Goal: Book appointment/travel/reservation

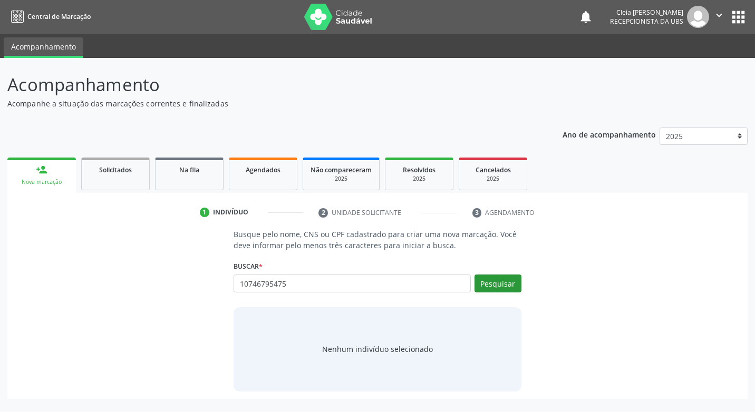
type input "10746795475"
click at [488, 286] on button "Pesquisar" at bounding box center [497, 284] width 47 height 18
type input "10746795475"
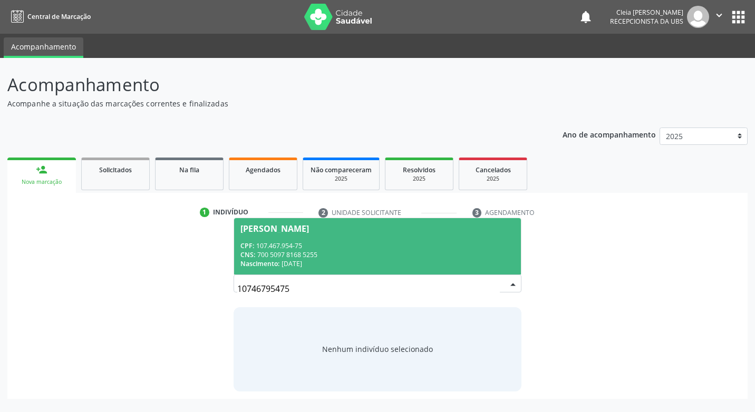
click at [448, 249] on div "CPF: 107.467.954-75" at bounding box center [376, 245] width 273 height 9
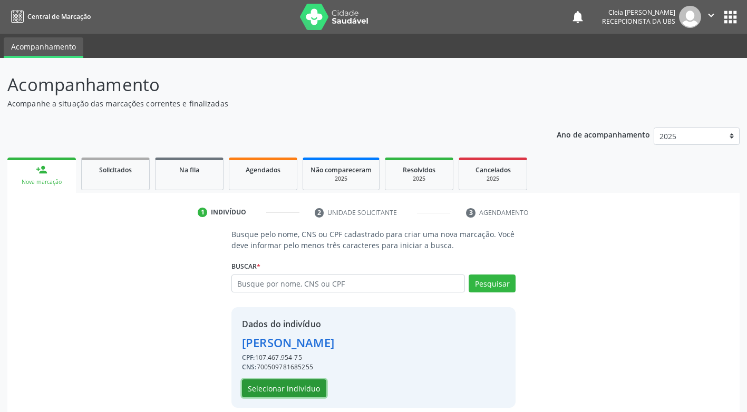
click at [305, 391] on button "Selecionar indivíduo" at bounding box center [284, 388] width 84 height 18
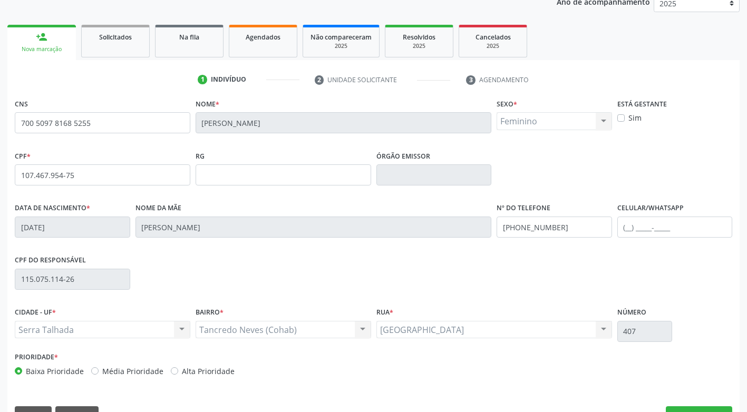
scroll to position [159, 0]
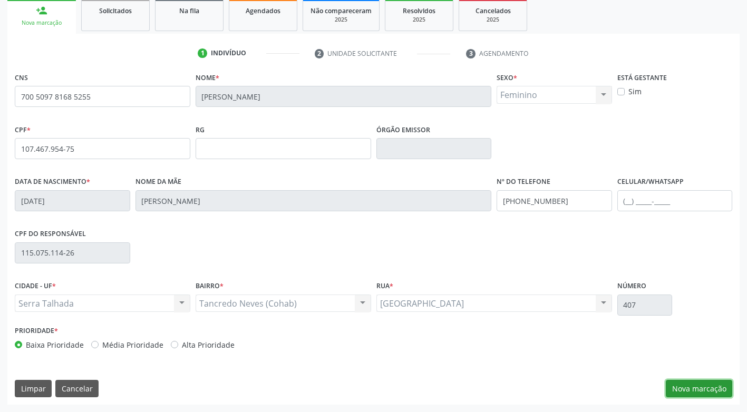
click at [682, 392] on button "Nova marcação" at bounding box center [699, 389] width 66 height 18
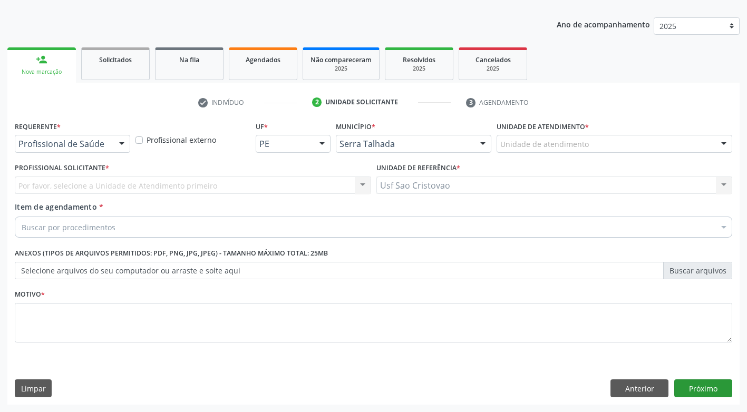
scroll to position [110, 0]
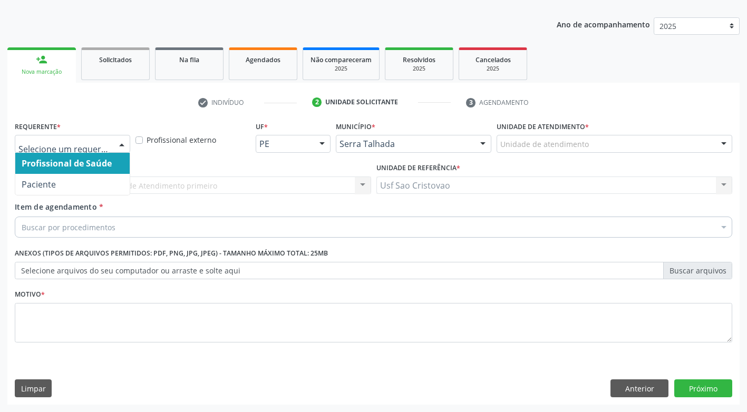
click at [127, 145] on div at bounding box center [122, 144] width 16 height 18
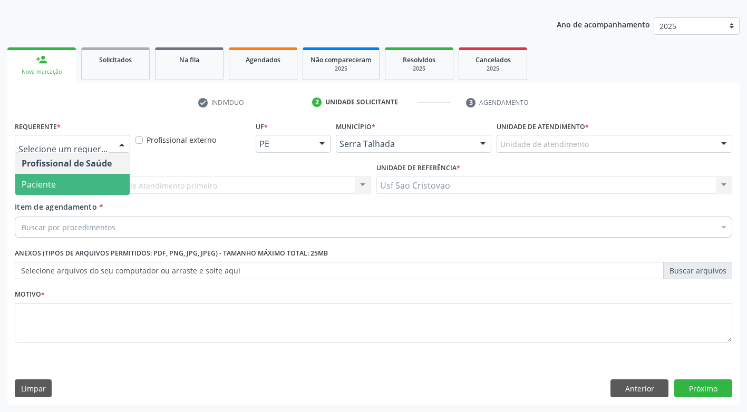
click at [115, 184] on span "Paciente" at bounding box center [72, 184] width 114 height 21
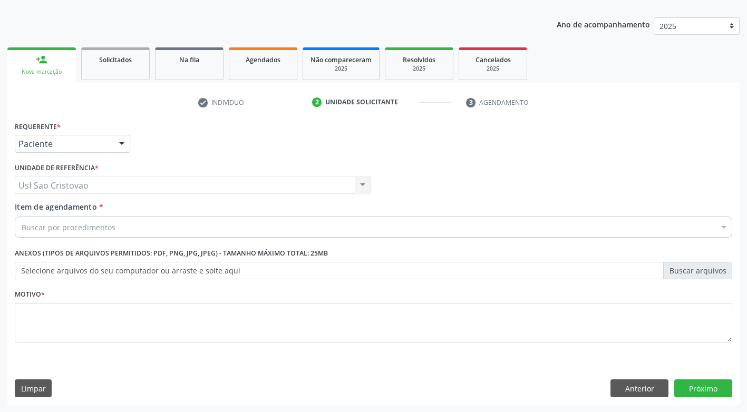
click at [130, 226] on div "Buscar por procedimentos" at bounding box center [373, 227] width 717 height 21
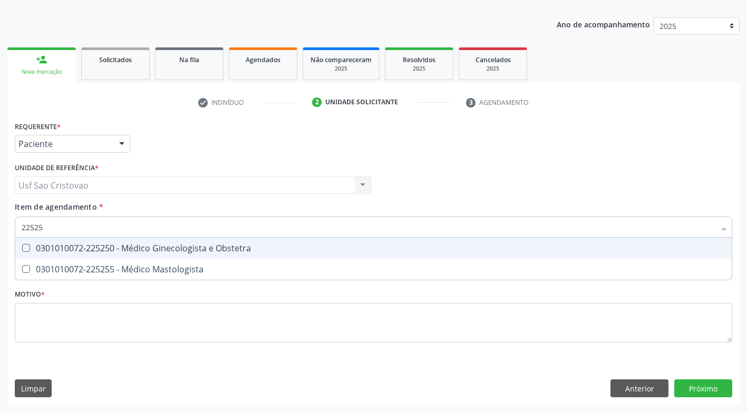
type input "225250"
click at [22, 248] on Obstetra at bounding box center [26, 248] width 8 height 8
click at [22, 248] on Obstetra "checkbox" at bounding box center [18, 248] width 7 height 7
checkbox Obstetra "true"
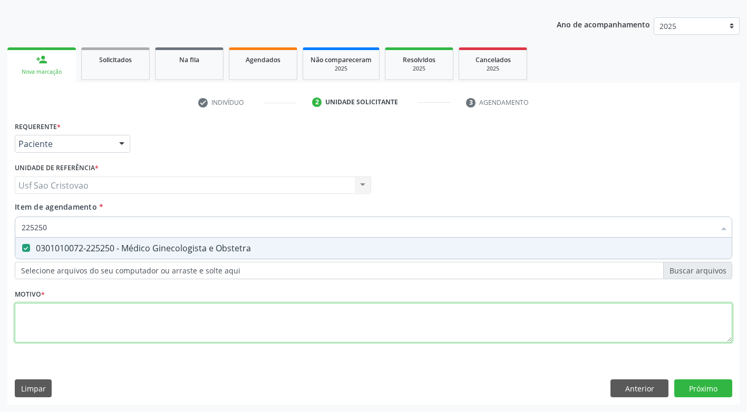
click at [102, 317] on div "Requerente * Paciente Profissional de Saúde Paciente Nenhum resultado encontrad…" at bounding box center [373, 238] width 717 height 239
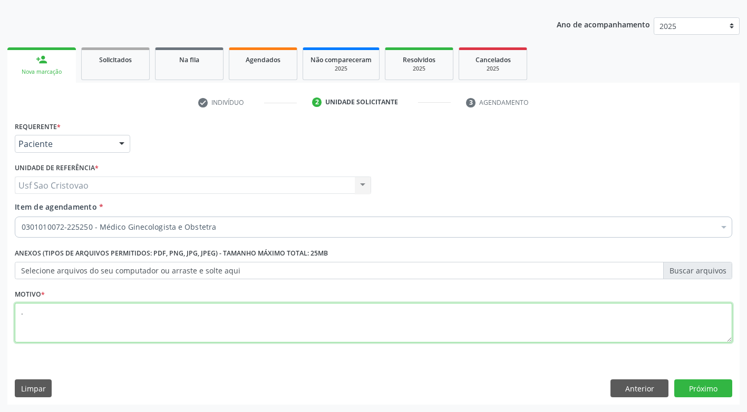
type textarea "."
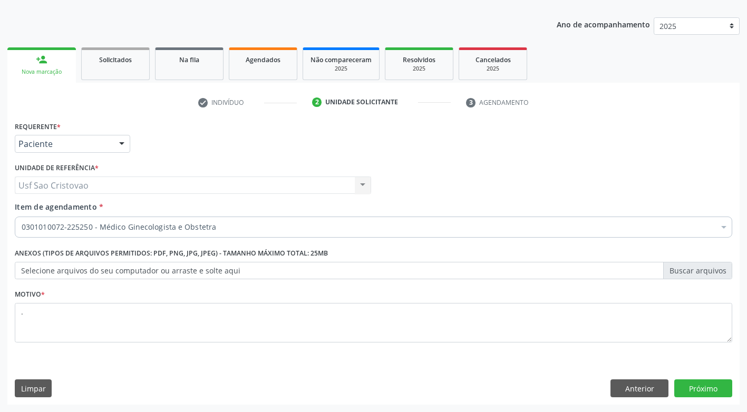
drag, startPoint x: 336, startPoint y: 372, endPoint x: 463, endPoint y: 367, distance: 127.1
click at [337, 372] on div "Requerente * Paciente Profissional de Saúde Paciente Nenhum resultado encontrad…" at bounding box center [373, 262] width 732 height 286
click at [708, 391] on button "Próximo" at bounding box center [703, 388] width 58 height 18
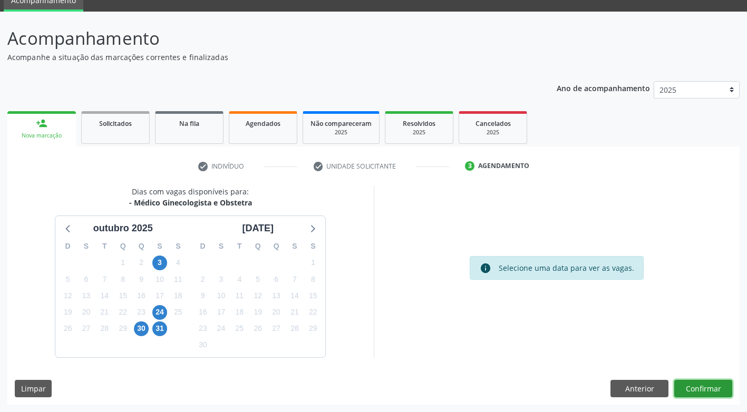
drag, startPoint x: 701, startPoint y: 390, endPoint x: 699, endPoint y: 410, distance: 20.7
click at [699, 410] on div "Acompanhamento Acompanhe a situação das marcações correntes e finalizadas Relat…" at bounding box center [373, 212] width 747 height 400
click at [161, 257] on span "3" at bounding box center [159, 263] width 15 height 15
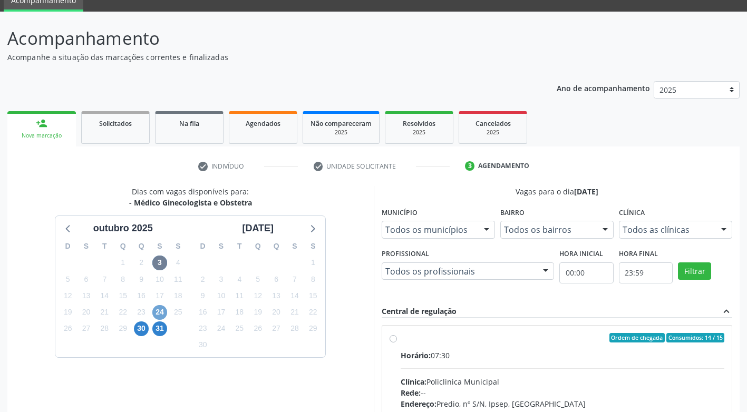
click at [163, 312] on span "24" at bounding box center [159, 312] width 15 height 15
click at [400, 341] on label "Ordem de chegada Consumidos: 13 / 15 Horário: 07:30 Clínica: Policlinica Munici…" at bounding box center [562, 414] width 324 height 162
click at [395, 341] on input "Ordem de chegada Consumidos: 13 / 15 Horário: 07:30 Clínica: Policlinica Munici…" at bounding box center [392, 337] width 7 height 9
radio input "true"
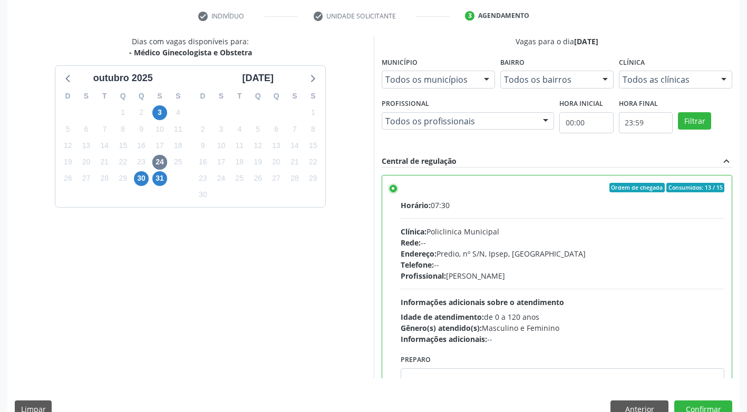
scroll to position [218, 0]
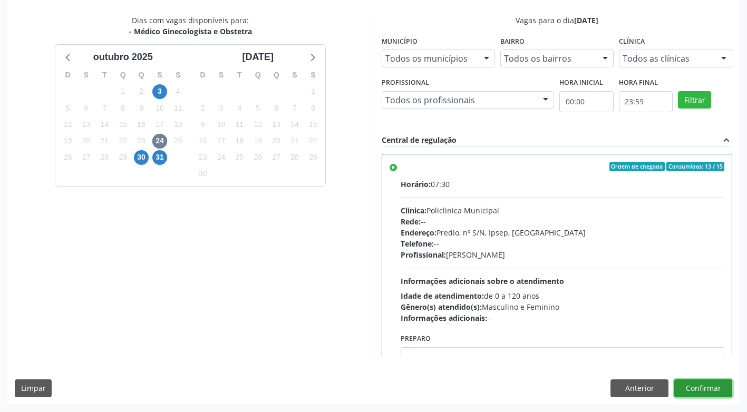
click at [710, 393] on button "Confirmar" at bounding box center [703, 388] width 58 height 18
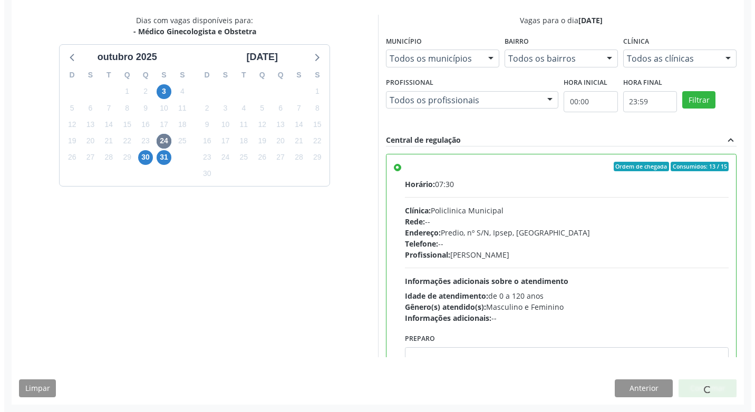
scroll to position [0, 0]
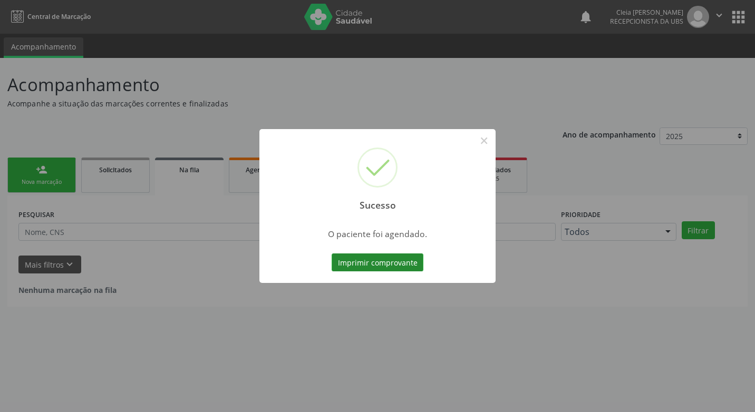
click at [373, 263] on button "Imprimir comprovante" at bounding box center [377, 262] width 92 height 18
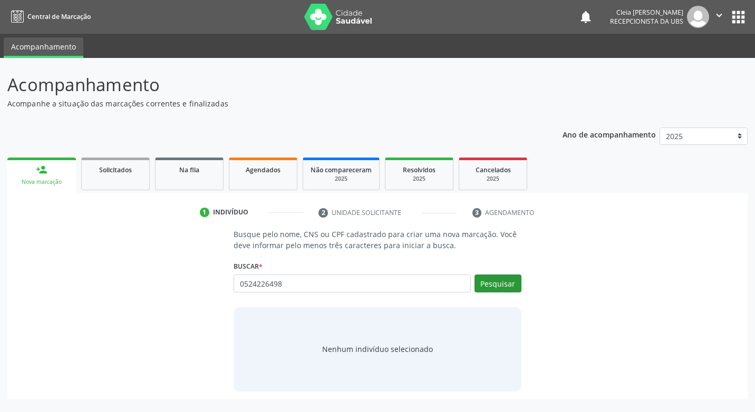
type input "0524226498"
click at [502, 285] on button "Pesquisar" at bounding box center [497, 284] width 47 height 18
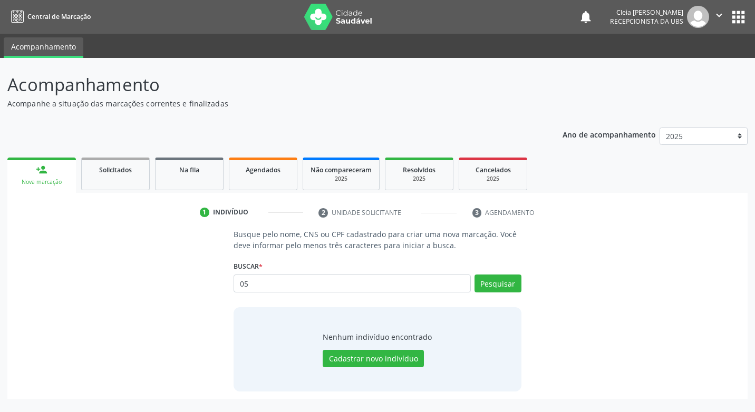
type input "0"
type input "05242226498"
click at [499, 280] on button "Pesquisar" at bounding box center [497, 284] width 47 height 18
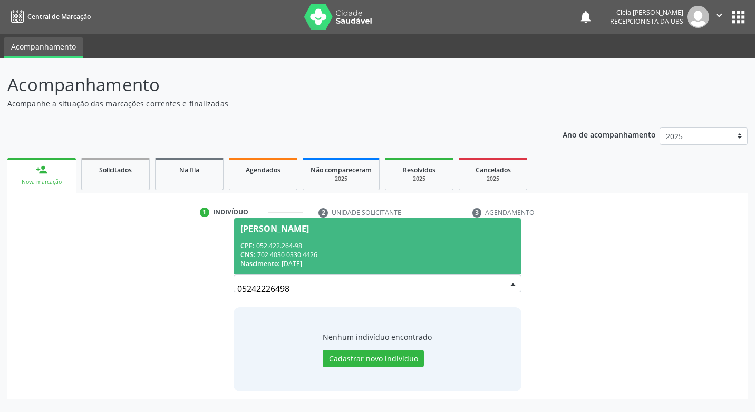
click at [427, 251] on div "CNS: 702 4030 0330 4426" at bounding box center [376, 254] width 273 height 9
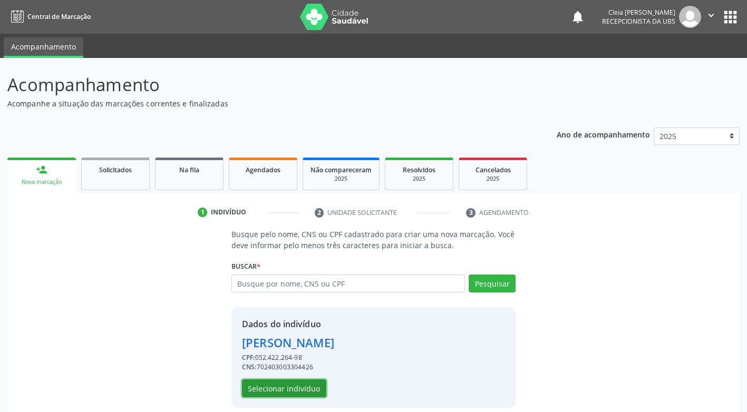
click at [285, 386] on button "Selecionar indivíduo" at bounding box center [284, 388] width 84 height 18
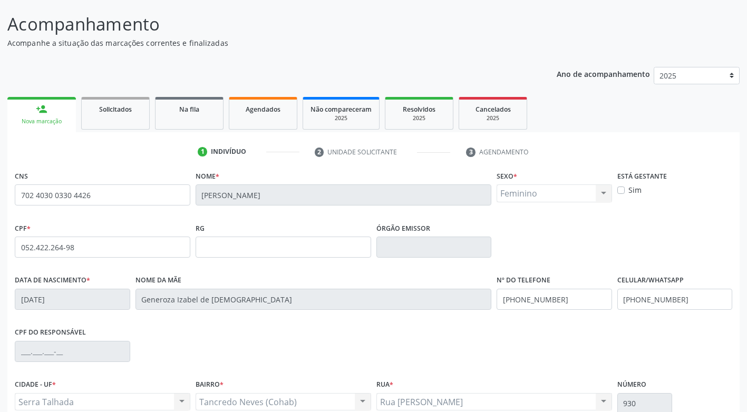
scroll to position [159, 0]
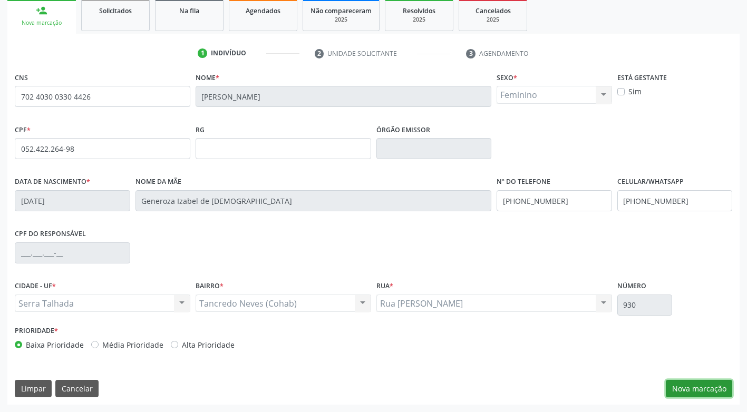
click at [693, 386] on button "Nova marcação" at bounding box center [699, 389] width 66 height 18
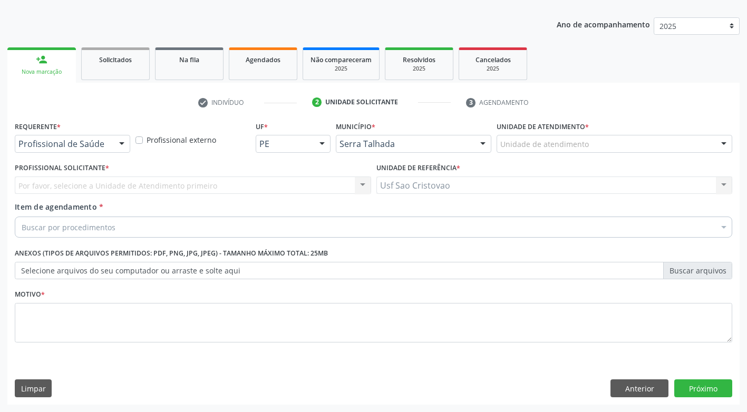
scroll to position [110, 0]
click at [124, 145] on div at bounding box center [122, 144] width 16 height 18
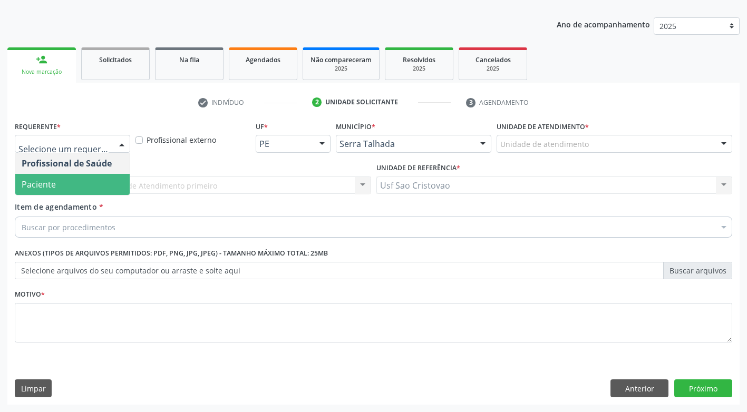
click at [104, 188] on span "Paciente" at bounding box center [72, 184] width 114 height 21
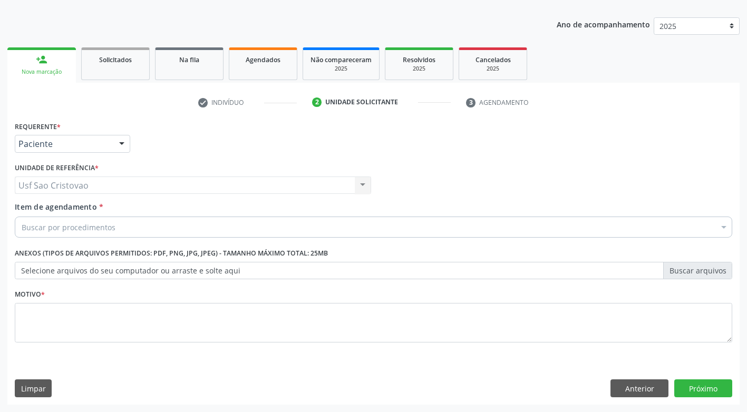
click at [131, 233] on div "Buscar por procedimentos" at bounding box center [373, 227] width 717 height 21
type input "g"
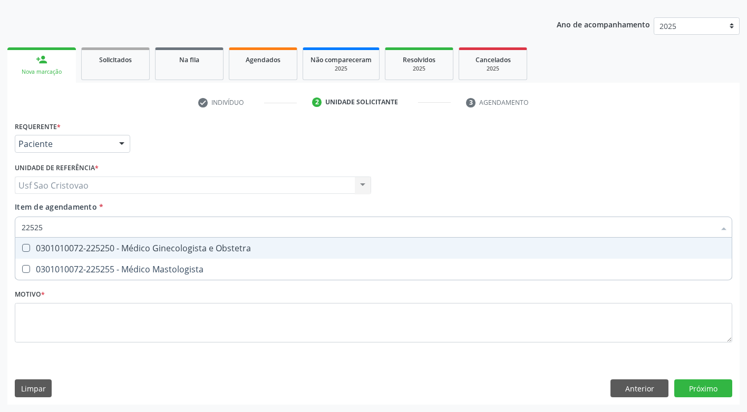
type input "225250"
click at [24, 250] on Obstetra at bounding box center [26, 248] width 8 height 8
click at [22, 250] on Obstetra "checkbox" at bounding box center [18, 248] width 7 height 7
checkbox Obstetra "true"
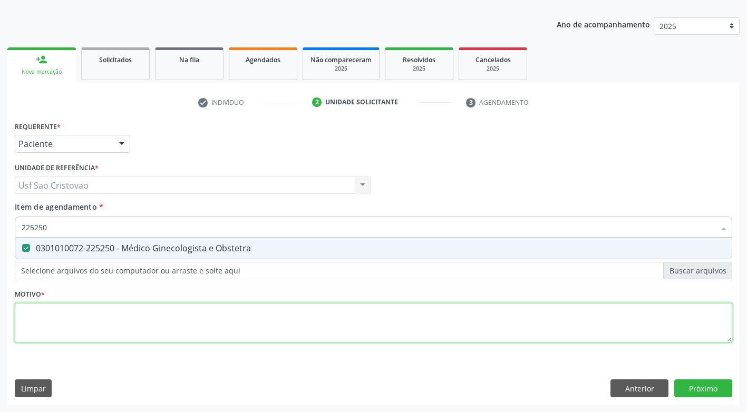
click at [65, 326] on div "Requerente * Paciente Profissional de Saúde Paciente Nenhum resultado encontrad…" at bounding box center [373, 238] width 717 height 239
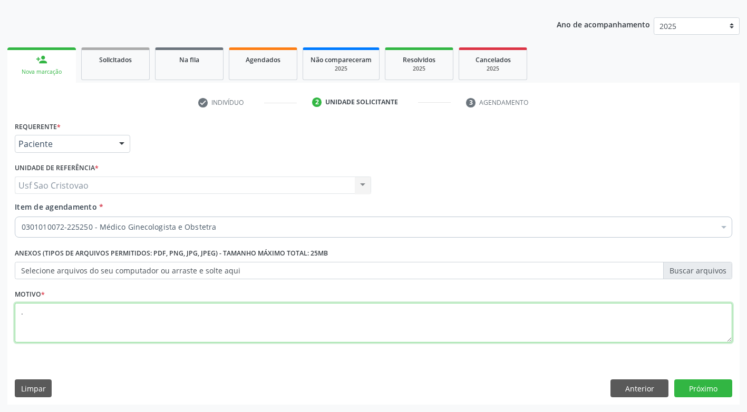
type textarea "."
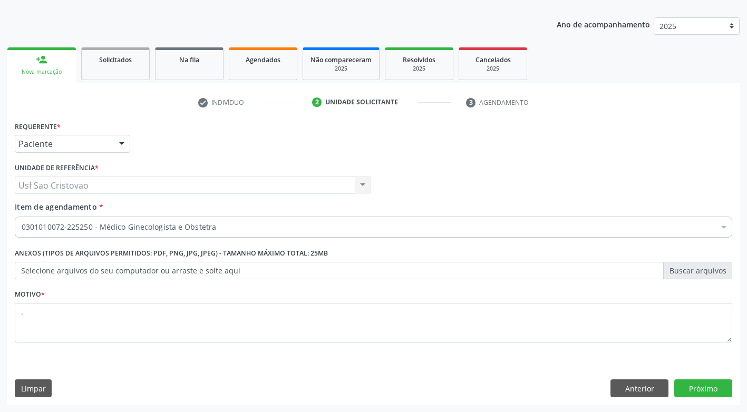
click at [352, 396] on div "Limpar Anterior Próximo" at bounding box center [373, 388] width 717 height 18
click at [697, 390] on button "Próximo" at bounding box center [703, 388] width 58 height 18
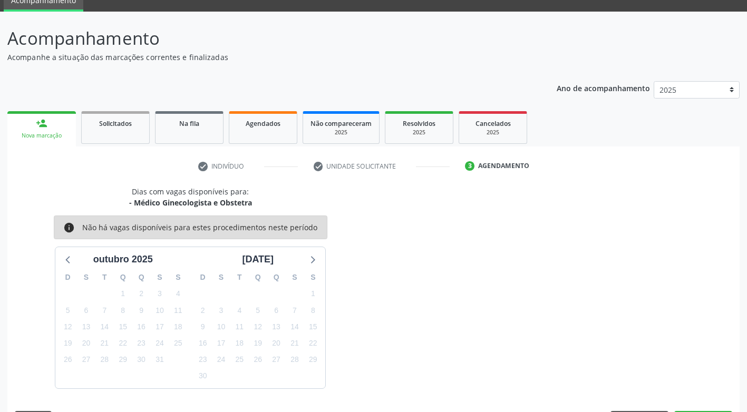
scroll to position [77, 0]
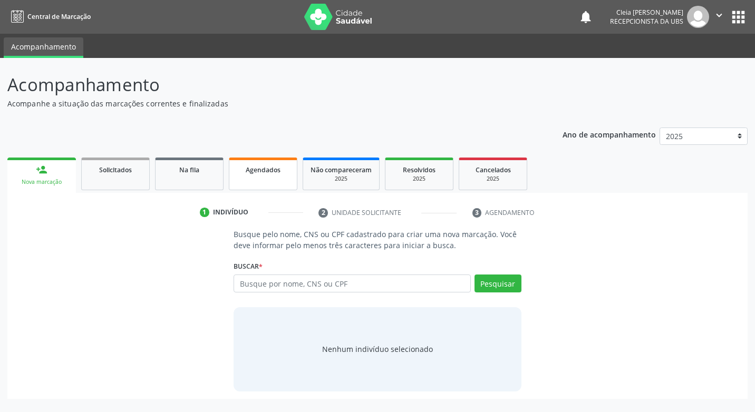
click at [249, 180] on link "Agendados" at bounding box center [263, 174] width 69 height 33
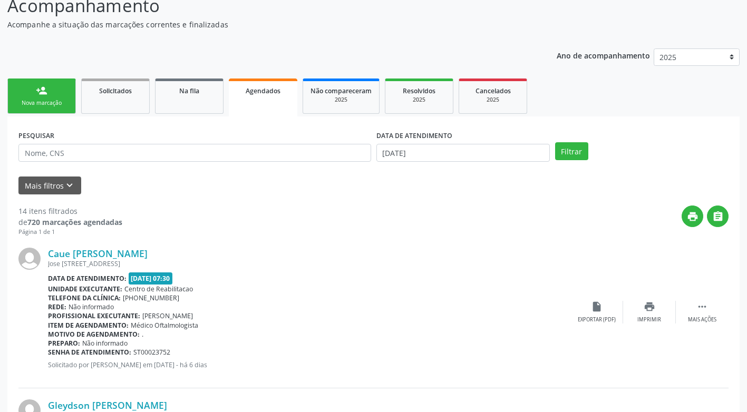
scroll to position [105, 0]
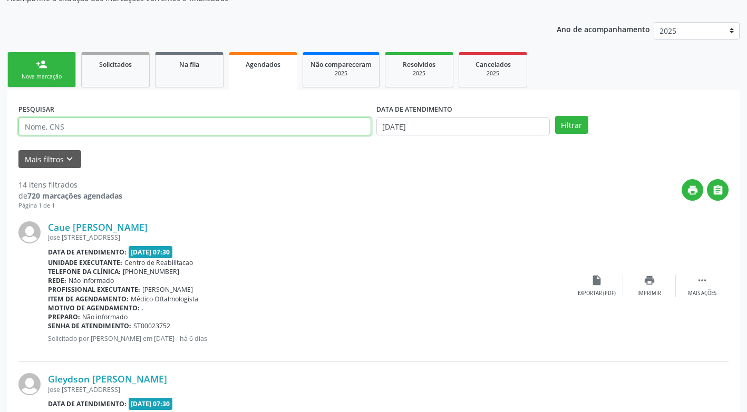
click at [118, 128] on input "text" at bounding box center [194, 127] width 353 height 18
type input "700509781685255"
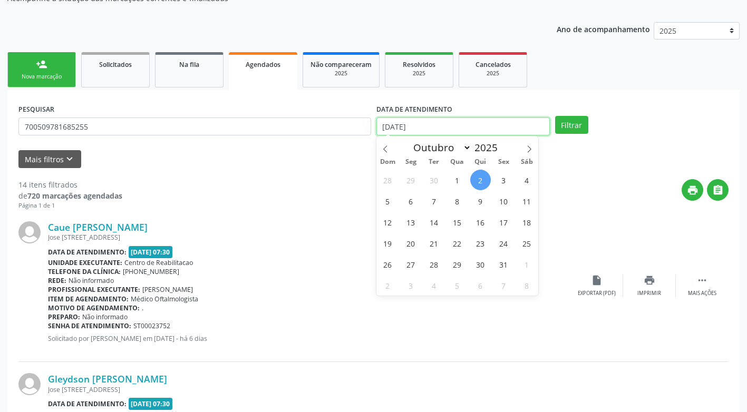
click at [448, 132] on input "02/10/2025" at bounding box center [462, 127] width 173 height 18
click at [502, 243] on span "24" at bounding box center [503, 243] width 21 height 21
type input "24/10/2025"
click at [502, 243] on span "24" at bounding box center [503, 243] width 21 height 21
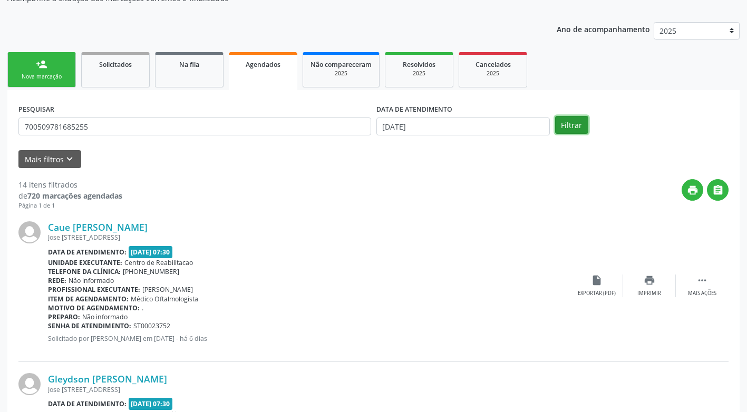
click at [559, 122] on button "Filtrar" at bounding box center [571, 125] width 33 height 18
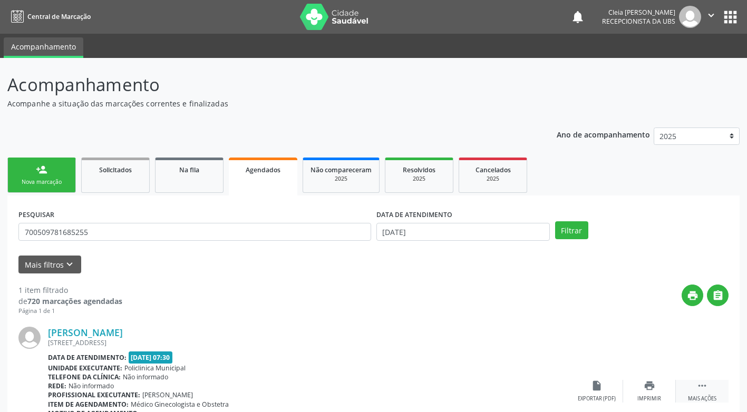
click at [710, 398] on div "Mais ações" at bounding box center [702, 398] width 28 height 7
click at [592, 398] on div "Cancelar" at bounding box center [596, 398] width 25 height 7
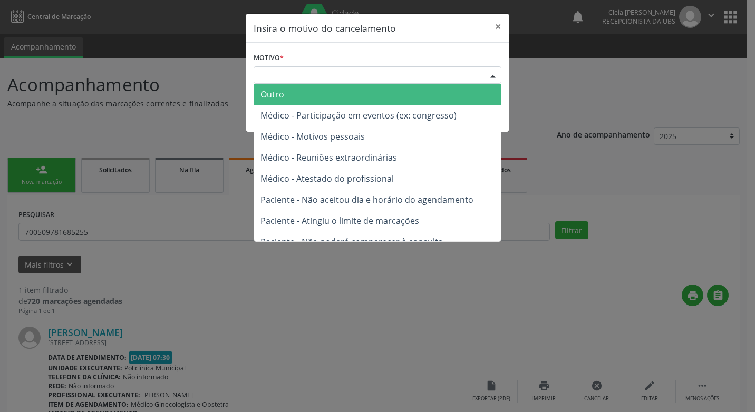
click at [334, 74] on div "Escolha o motivo" at bounding box center [377, 75] width 248 height 18
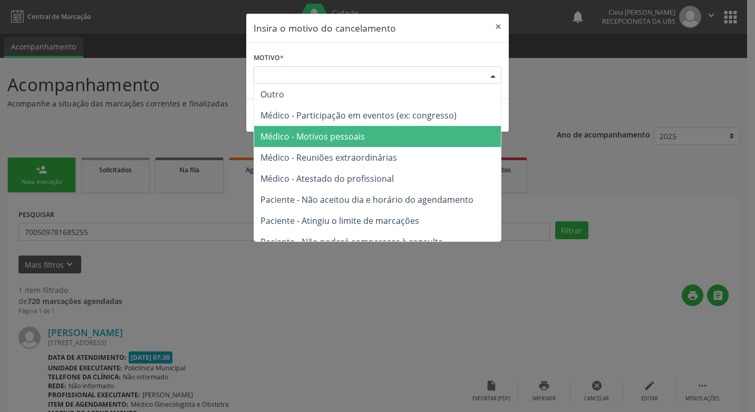
click at [346, 138] on span "Médico - Motivos pessoais" at bounding box center [312, 137] width 104 height 12
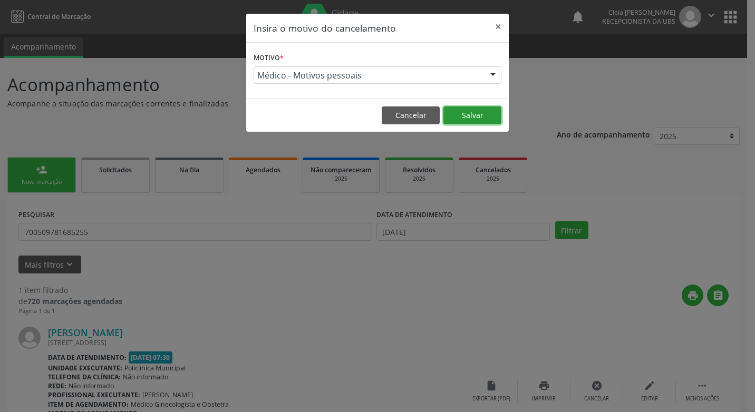
click at [493, 116] on button "Salvar" at bounding box center [472, 115] width 58 height 18
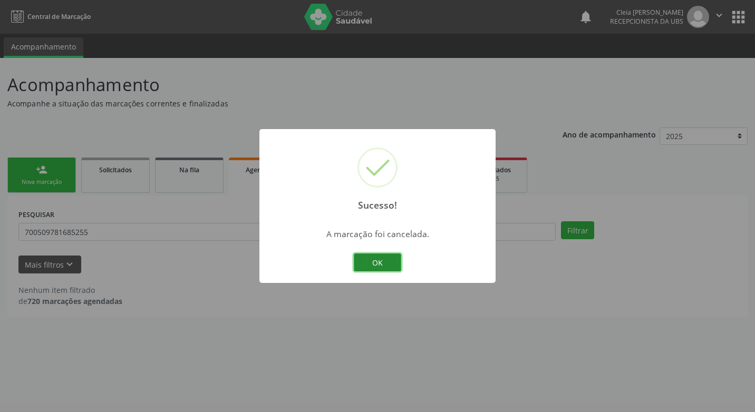
click at [377, 267] on button "OK" at bounding box center [377, 262] width 47 height 18
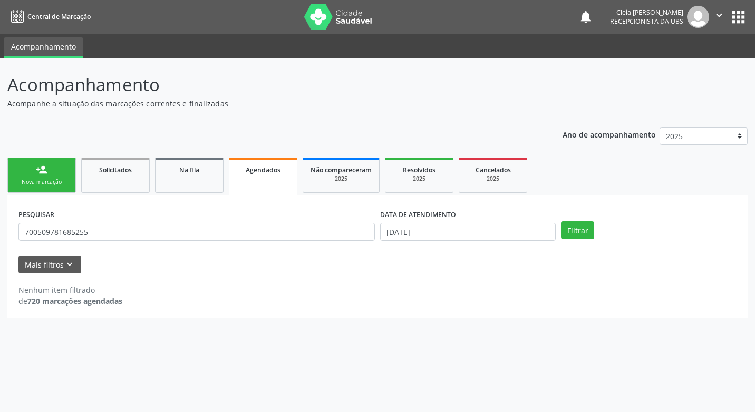
click at [53, 178] on div "Nova marcação" at bounding box center [41, 182] width 53 height 8
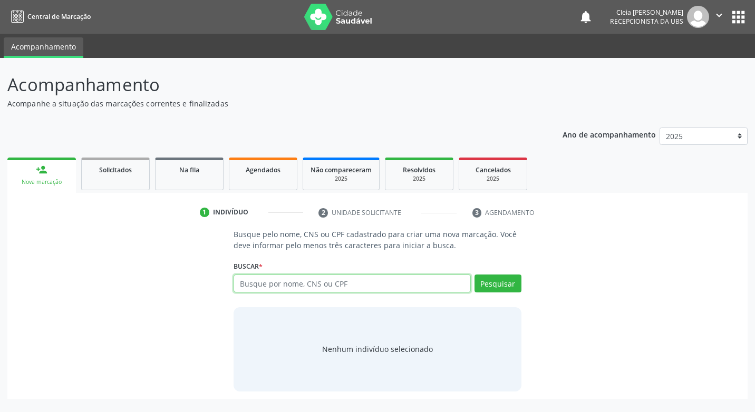
click at [313, 289] on input "text" at bounding box center [351, 284] width 237 height 18
type input "05242226498"
click at [497, 282] on button "Pesquisar" at bounding box center [497, 284] width 47 height 18
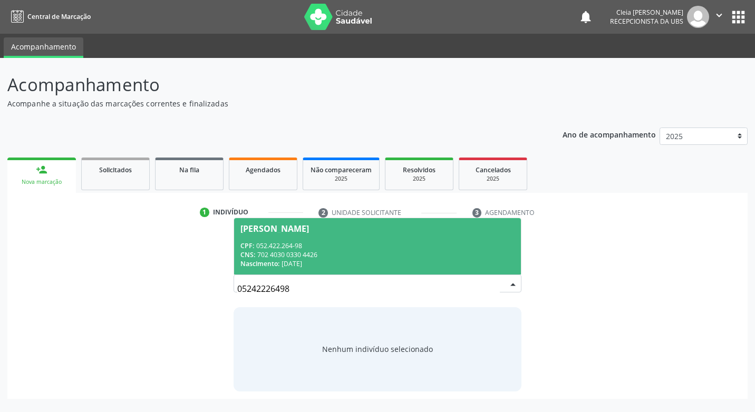
click at [403, 247] on div "CPF: 052.422.264-98" at bounding box center [376, 245] width 273 height 9
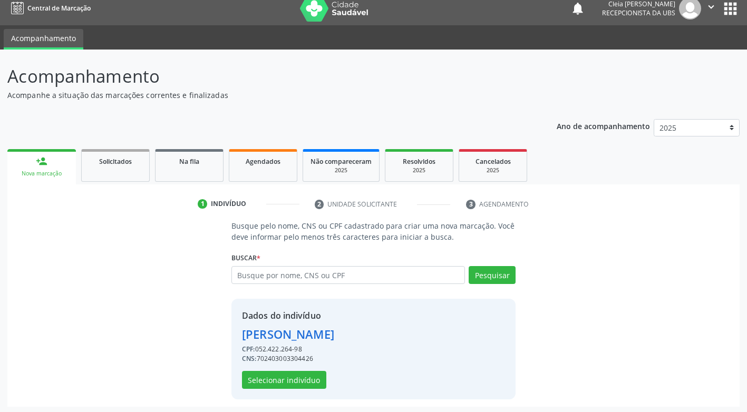
scroll to position [11, 0]
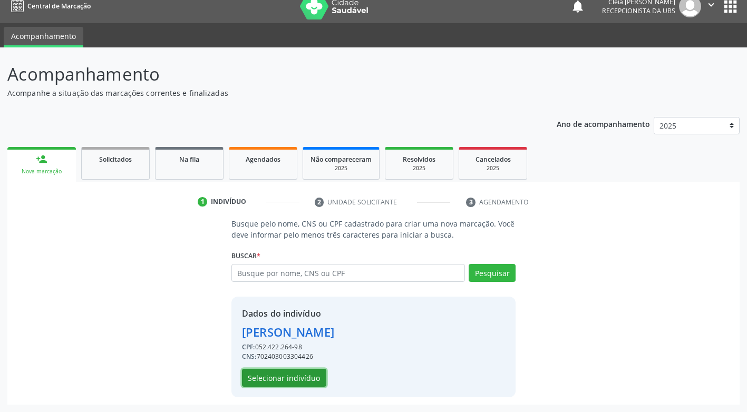
click at [278, 377] on button "Selecionar indivíduo" at bounding box center [284, 378] width 84 height 18
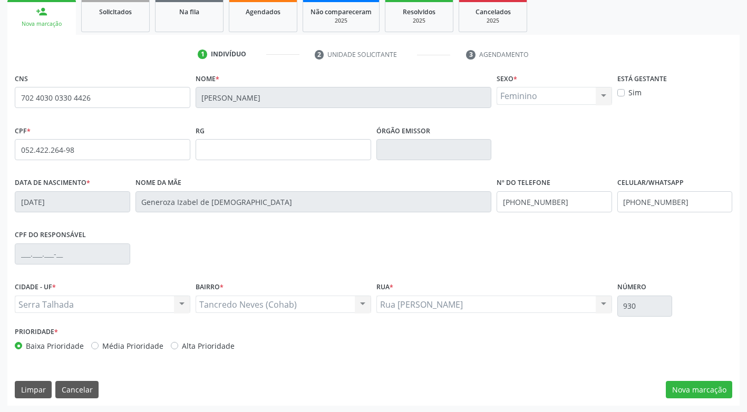
scroll to position [159, 0]
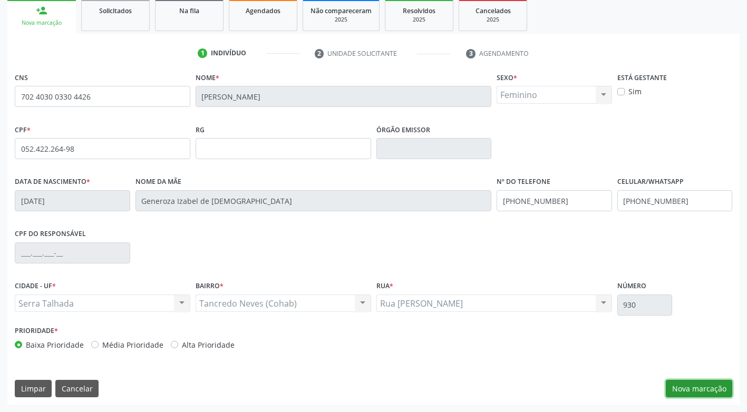
click at [691, 391] on button "Nova marcação" at bounding box center [699, 389] width 66 height 18
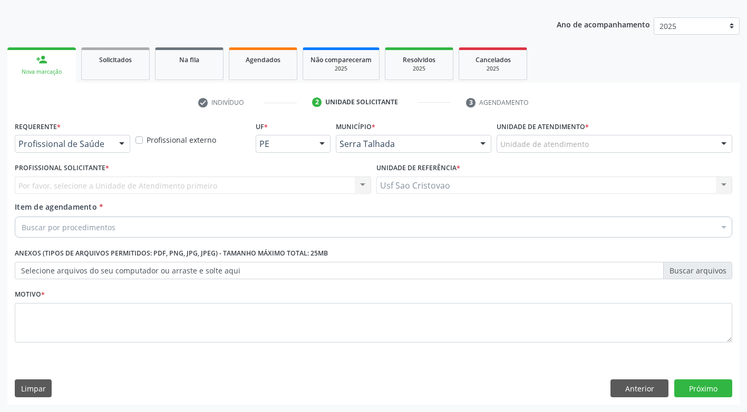
scroll to position [110, 0]
click at [111, 144] on div "Profissional de Saúde" at bounding box center [72, 144] width 115 height 18
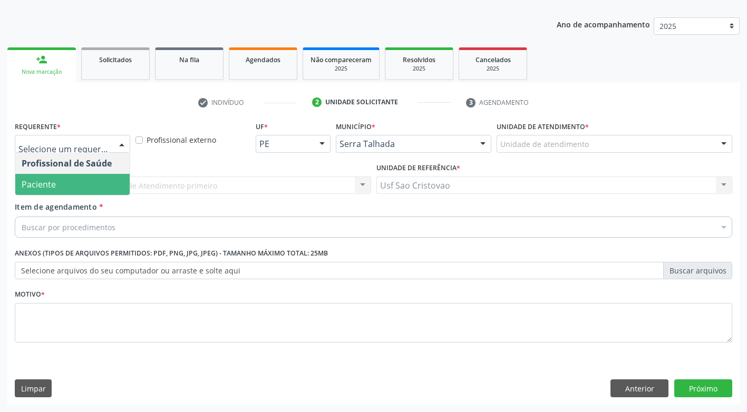
click at [114, 178] on span "Paciente" at bounding box center [72, 184] width 114 height 21
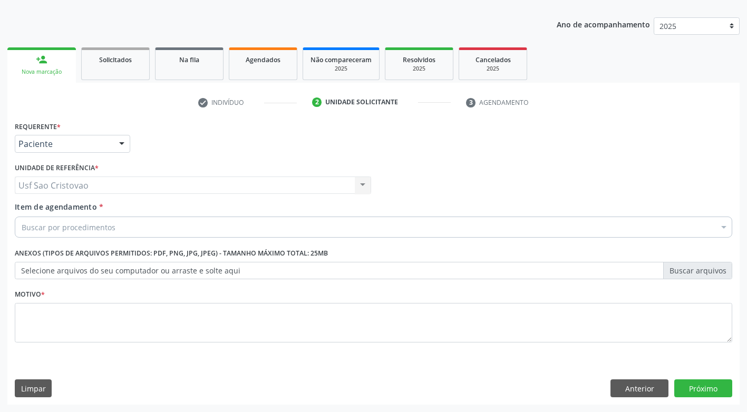
click at [129, 225] on div "Buscar por procedimentos" at bounding box center [373, 227] width 717 height 21
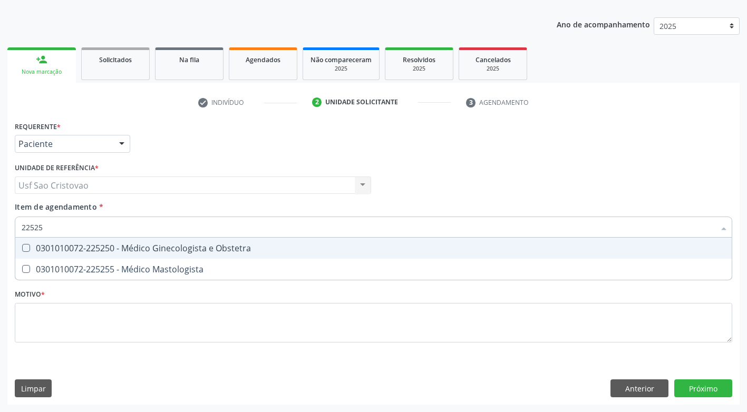
type input "225250"
click at [23, 246] on Obstetra at bounding box center [26, 248] width 8 height 8
click at [22, 246] on Obstetra "checkbox" at bounding box center [18, 248] width 7 height 7
checkbox Obstetra "true"
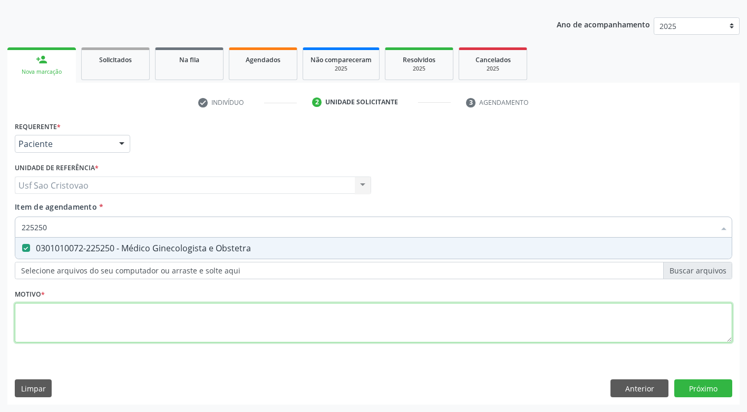
click at [117, 332] on div "Requerente * Paciente Profissional de Saúde Paciente Nenhum resultado encontrad…" at bounding box center [373, 238] width 717 height 239
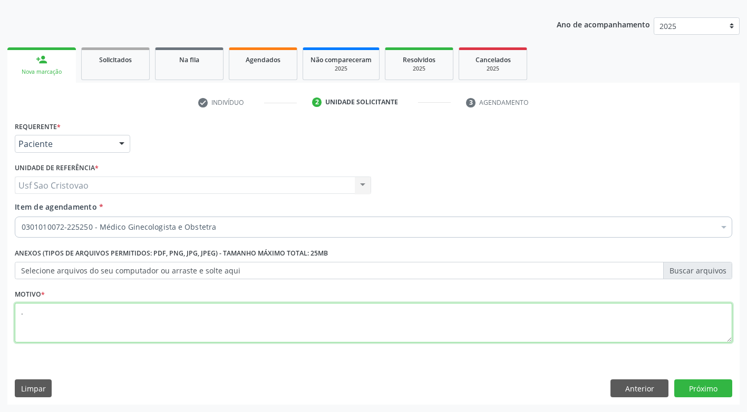
type textarea "."
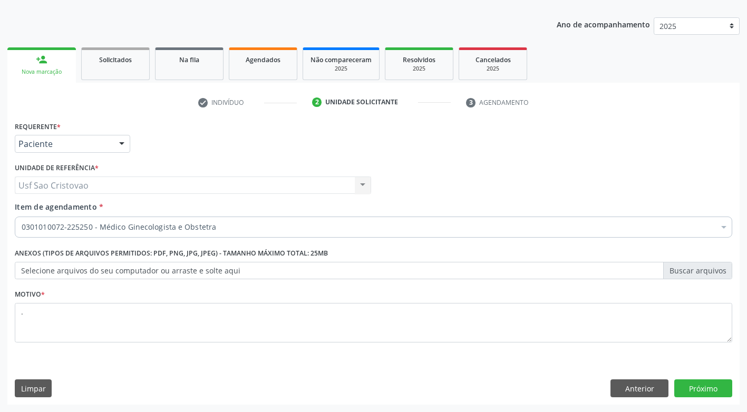
click at [359, 388] on div "Limpar Anterior Próximo" at bounding box center [373, 388] width 717 height 18
click at [696, 393] on button "Próximo" at bounding box center [703, 388] width 58 height 18
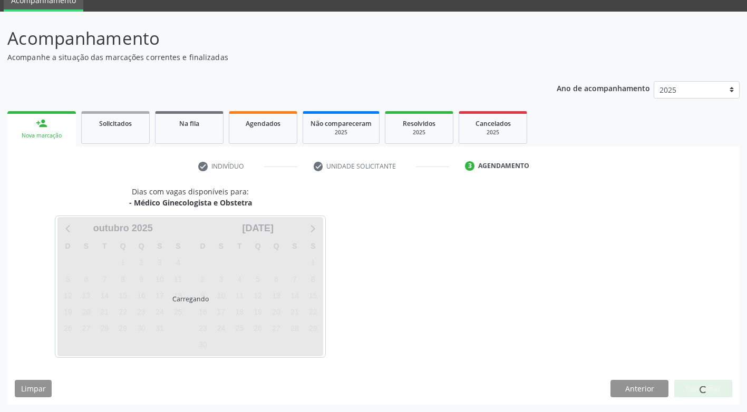
scroll to position [46, 0]
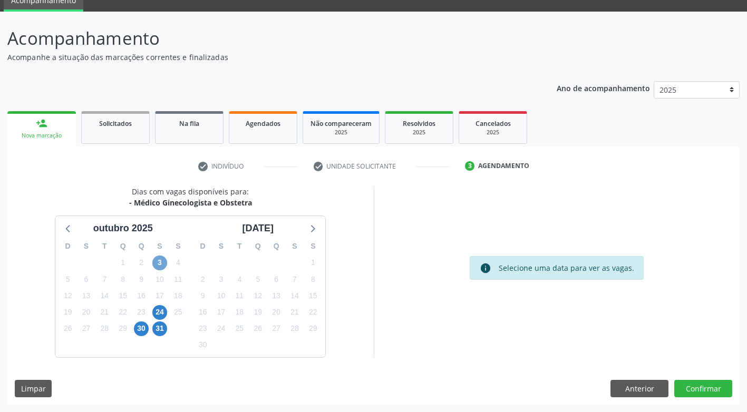
click at [156, 262] on span "3" at bounding box center [159, 263] width 15 height 15
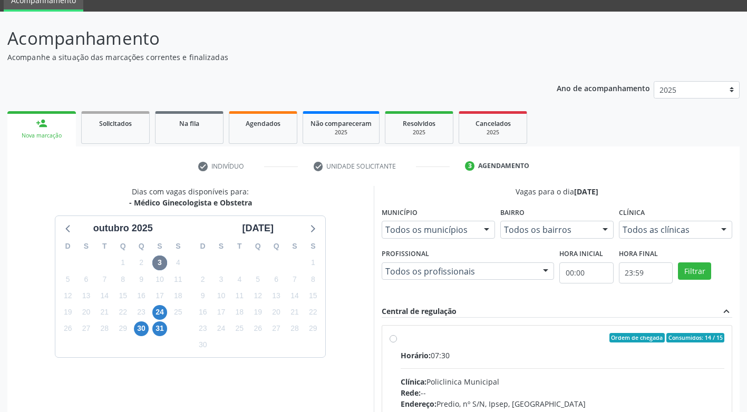
click at [398, 336] on div "Ordem de chegada Consumidos: 14 / 15 Horário: 07:30 Clínica: Policlinica Munici…" at bounding box center [556, 414] width 335 height 162
radio input "true"
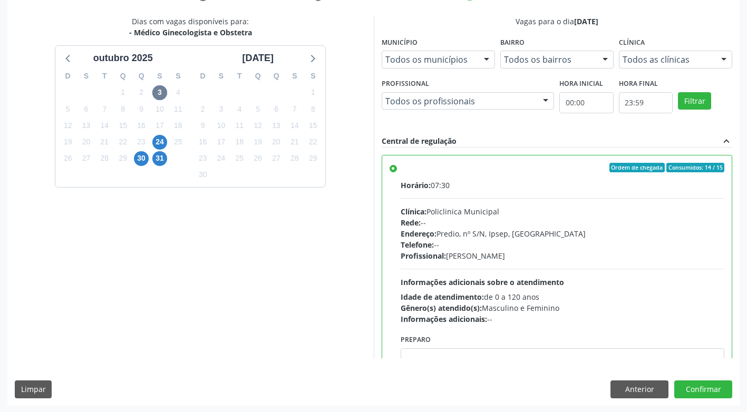
scroll to position [218, 0]
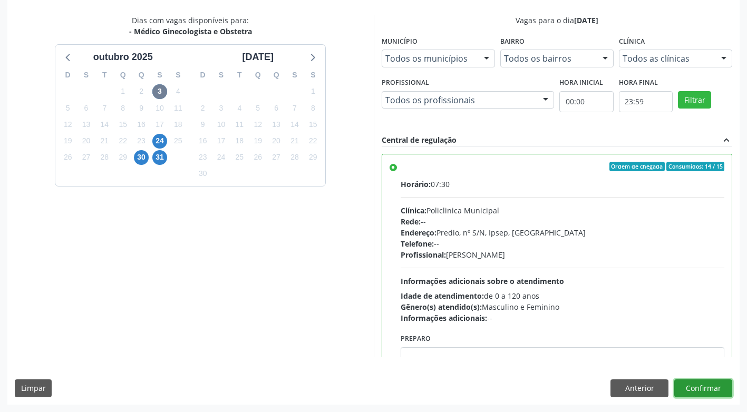
click at [684, 386] on button "Confirmar" at bounding box center [703, 388] width 58 height 18
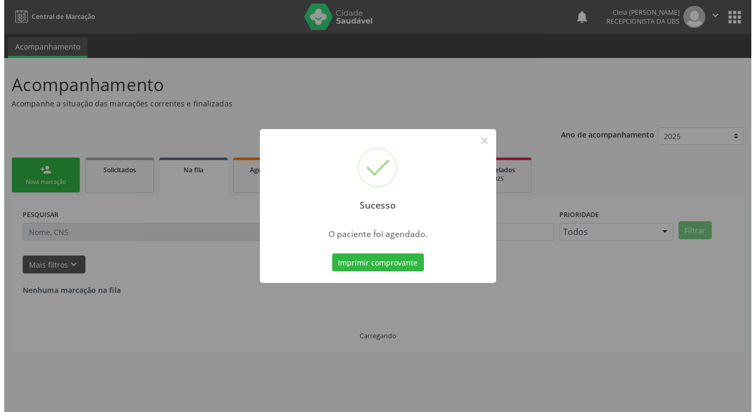
scroll to position [0, 0]
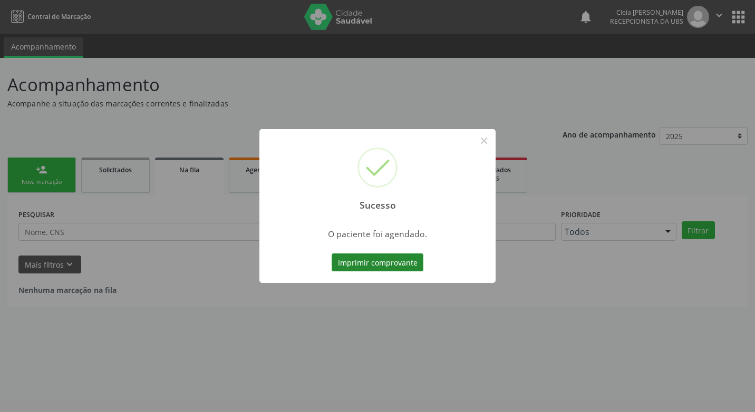
click at [348, 264] on button "Imprimir comprovante" at bounding box center [377, 262] width 92 height 18
